Goal: Information Seeking & Learning: Understand process/instructions

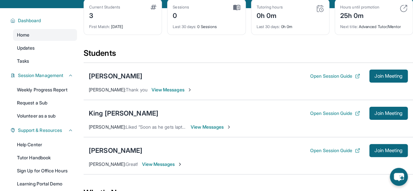
scroll to position [35, 0]
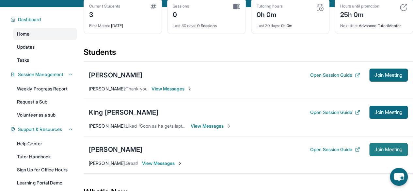
click at [380, 156] on button "Join Meeting" at bounding box center [388, 149] width 38 height 13
click at [378, 151] on span "Join Meeting" at bounding box center [388, 149] width 28 height 4
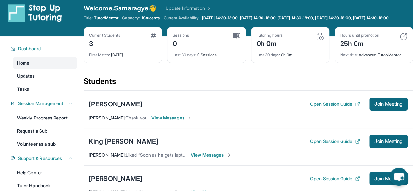
scroll to position [103, 0]
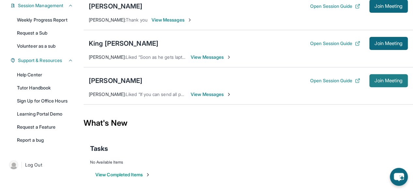
click at [394, 87] on button "Join Meeting" at bounding box center [388, 80] width 38 height 13
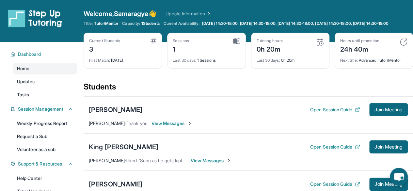
click at [287, 63] on div "Last 30 days : 0h 20m" at bounding box center [289, 58] width 67 height 9
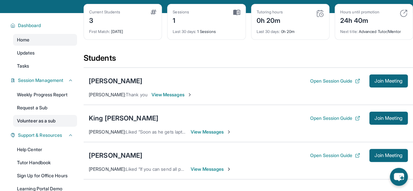
click at [25, 127] on link "Volunteer as a sub" at bounding box center [45, 121] width 64 height 12
click at [37, 114] on link "Request a Sub" at bounding box center [45, 108] width 64 height 12
click at [239, 13] on div "Sessions 1 Last 30 days : 1 Sessions" at bounding box center [206, 22] width 78 height 36
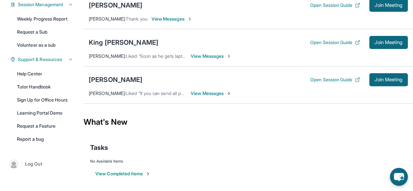
scroll to position [103, 0]
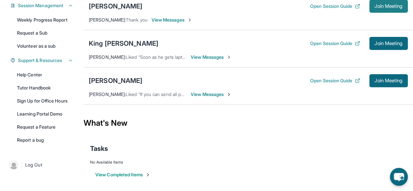
click at [376, 8] on span "Join Meeting" at bounding box center [388, 6] width 28 height 4
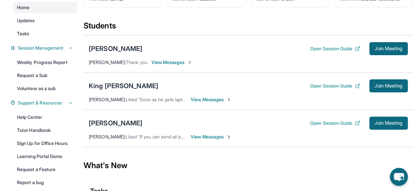
scroll to position [77, 0]
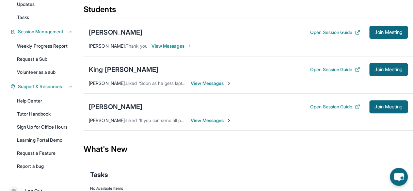
click at [185, 49] on span "View Messages" at bounding box center [171, 46] width 41 height 7
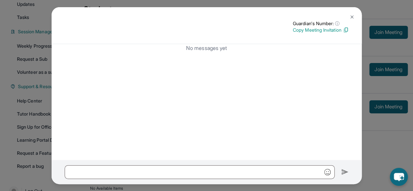
click at [353, 17] on img at bounding box center [351, 16] width 5 height 5
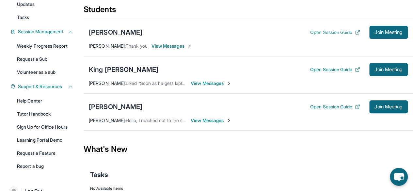
click at [346, 36] on button "Open Session Guide" at bounding box center [335, 32] width 50 height 7
click at [132, 37] on div "[PERSON_NAME]" at bounding box center [116, 32] width 54 height 9
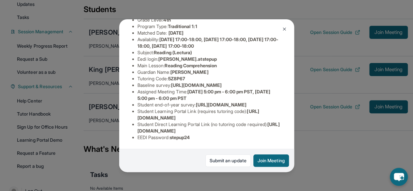
scroll to position [129, 0]
click at [146, 116] on span "https://student-portal.stepuptutoring.org/student" at bounding box center [198, 114] width 122 height 12
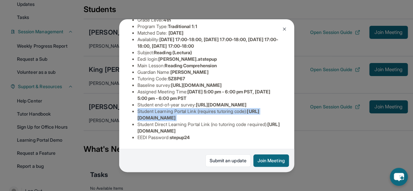
click at [146, 116] on span "https://student-portal.stepuptutoring.org/student" at bounding box center [198, 114] width 122 height 12
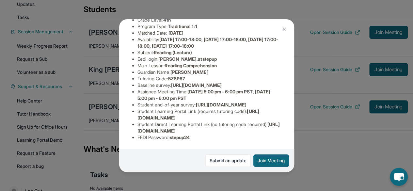
click at [185, 123] on li "Student Direct Learning Portal Link (no tutoring code required) : https://stude…" at bounding box center [209, 127] width 144 height 13
click at [141, 130] on span "https://student-portal.stepuptutoring.org/student/5Z8P67" at bounding box center [208, 127] width 142 height 12
drag, startPoint x: 141, startPoint y: 130, endPoint x: 259, endPoint y: 127, distance: 118.5
click at [259, 127] on span "https://student-portal.stepuptutoring.org/student/5Z8P67" at bounding box center [208, 127] width 142 height 12
copy span "https://student-portal.stepuptutoring.org/student/5Z8P67"
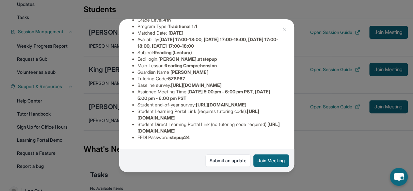
click at [181, 143] on div "Student Information https://student-portal.stepuptutoring.org/student/5Z8P67 Pr…" at bounding box center [206, 61] width 149 height 167
click at [201, 109] on li "Student Learning Portal Link (requires tutoring code) : https://student-portal.…" at bounding box center [209, 114] width 144 height 13
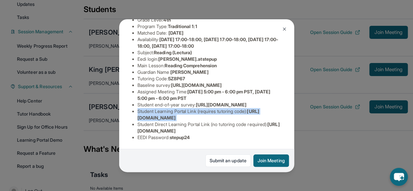
click at [201, 109] on li "Student Learning Portal Link (requires tutoring code) : https://student-portal.…" at bounding box center [209, 114] width 144 height 13
click at [186, 116] on span "https://student-portal.stepuptutoring.org/student" at bounding box center [198, 114] width 122 height 12
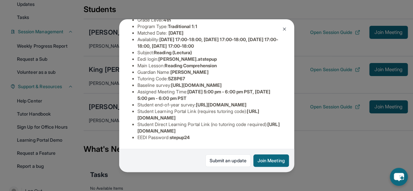
click at [186, 116] on span "https://student-portal.stepuptutoring.org/student" at bounding box center [198, 114] width 122 height 12
click at [241, 114] on span "https://student-portal.stepuptutoring.org/student" at bounding box center [198, 114] width 122 height 12
drag, startPoint x: 241, startPoint y: 114, endPoint x: 145, endPoint y: 116, distance: 96.3
click at [145, 116] on span "https://student-portal.stepuptutoring.org/student" at bounding box center [198, 114] width 122 height 12
copy span "https://student-portal.stepuptutoring.org/student"
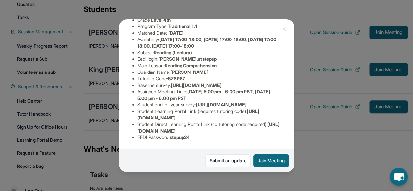
click at [184, 135] on span "stepup24" at bounding box center [180, 137] width 20 height 6
click at [255, 128] on span "https://student-portal.stepuptutoring.org/student/5Z8P67" at bounding box center [208, 127] width 142 height 12
copy span "5Z8P67"
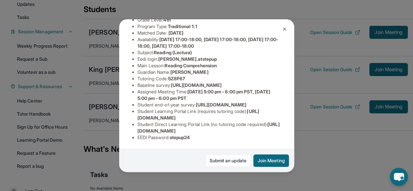
click at [284, 30] on img at bounding box center [284, 28] width 5 height 5
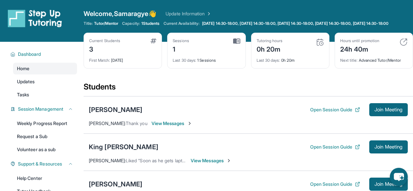
scroll to position [103, 0]
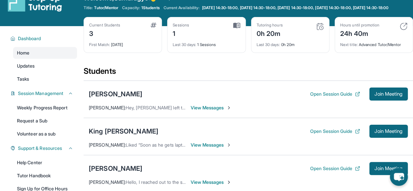
scroll to position [15, 0]
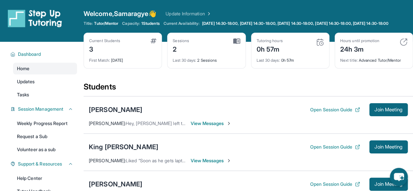
click at [289, 69] on div "Tutoring hours 0h 57m Last 30 days : 0h 57m" at bounding box center [290, 51] width 78 height 36
click at [303, 60] on div "Last 30 days : 0h 57m" at bounding box center [289, 58] width 67 height 9
click at [313, 46] on div "Tutoring hours 0h 57m" at bounding box center [289, 46] width 67 height 16
